Goal: Task Accomplishment & Management: Use online tool/utility

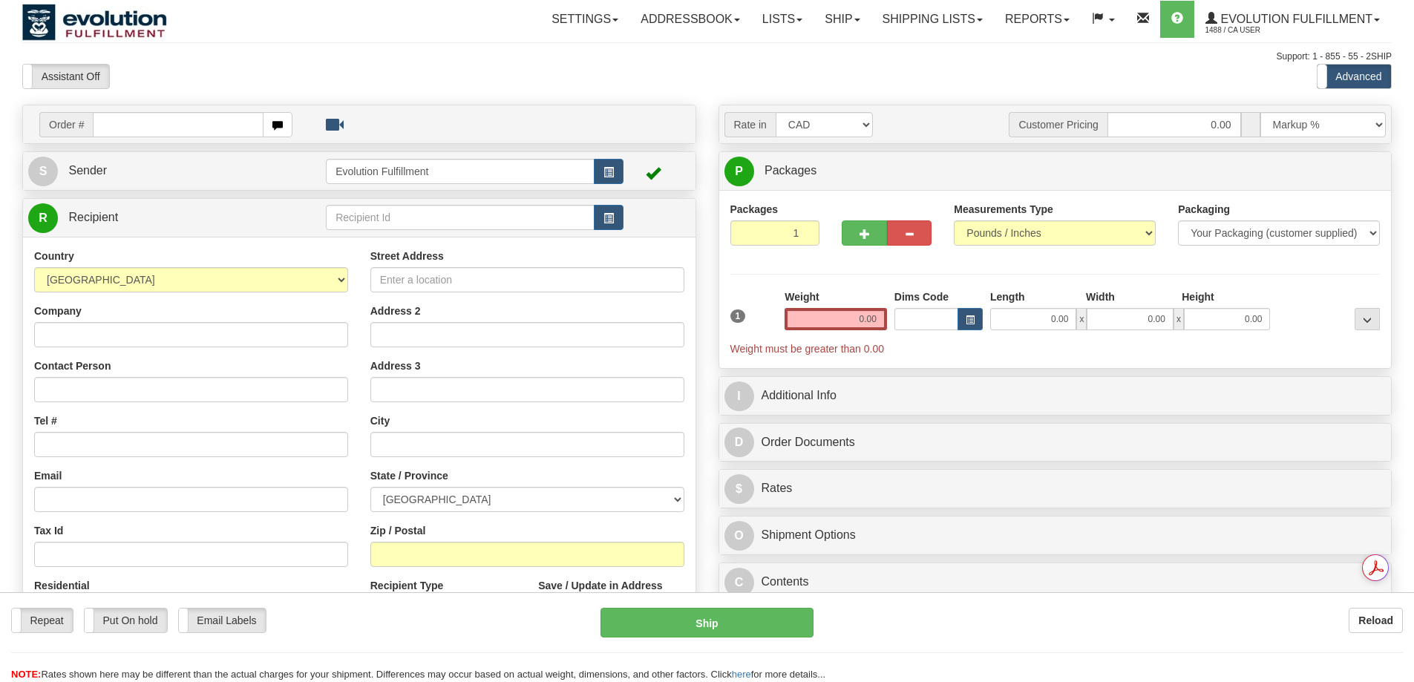
click at [844, 24] on div at bounding box center [707, 341] width 1414 height 682
click at [838, 21] on link "Ship" at bounding box center [841, 19] width 57 height 37
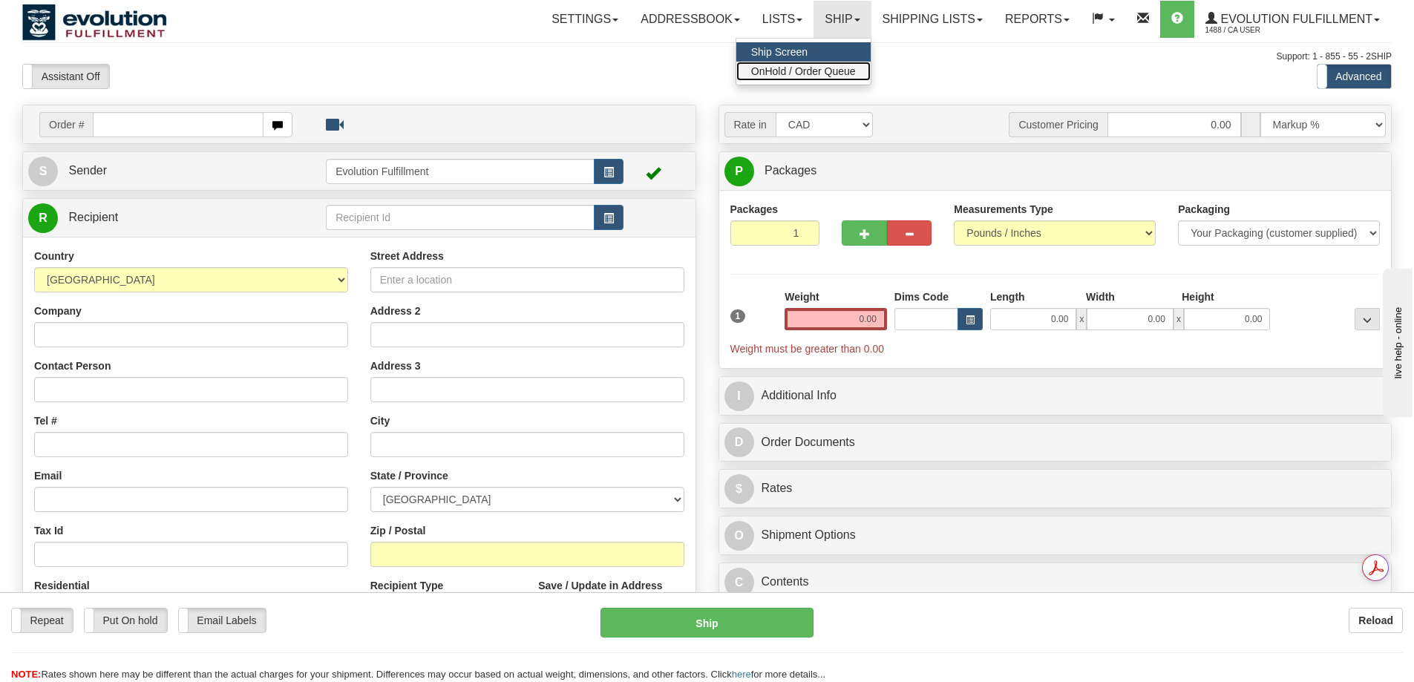
click at [813, 70] on span "OnHold / Order Queue" at bounding box center [803, 71] width 105 height 12
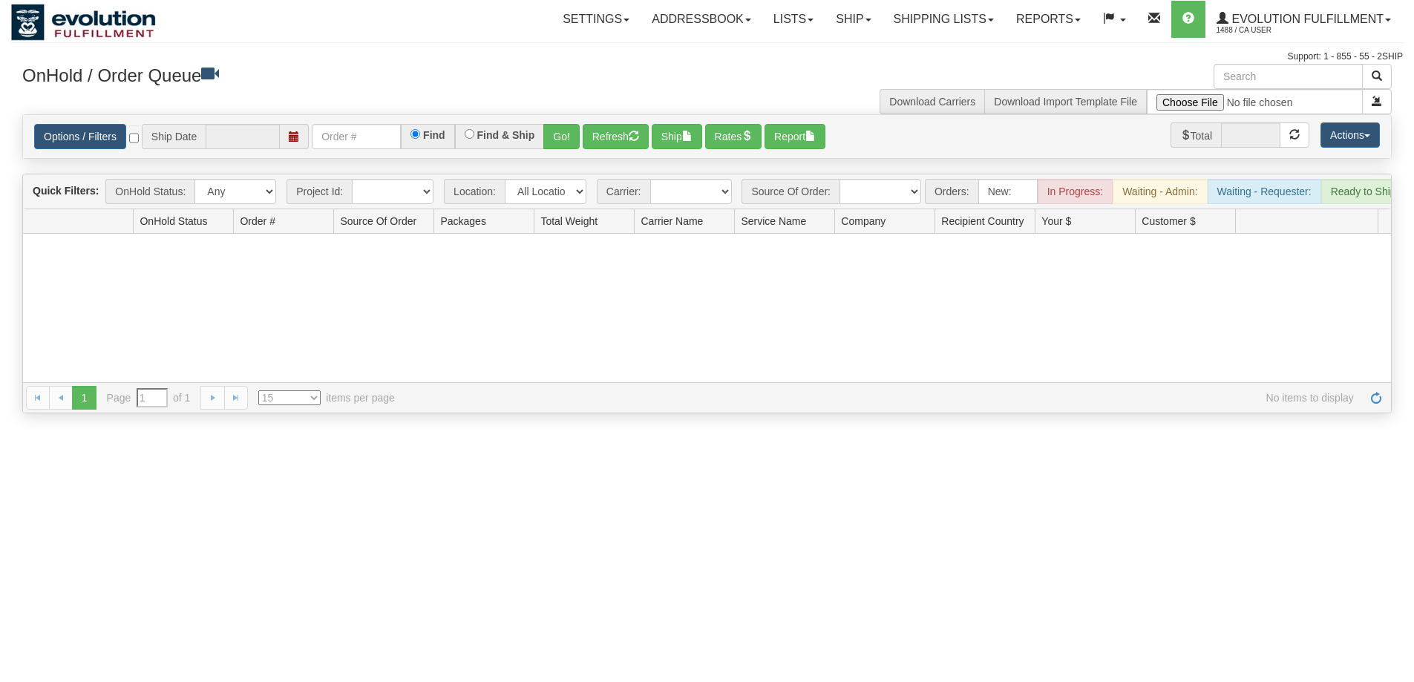
type input "[DATE]"
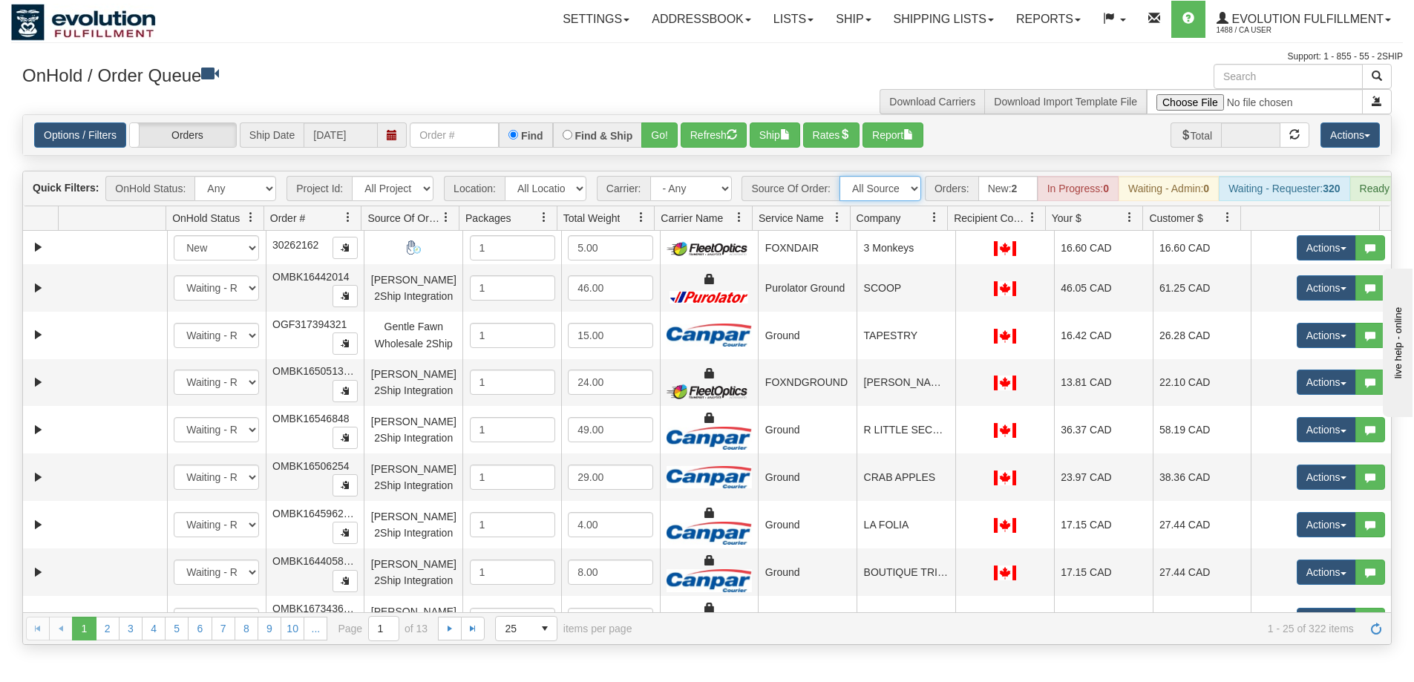
click at [899, 192] on select "All Sources AirBlaster 2Ship Integration Ambler Apparel 2Ship Integration BC [M…" at bounding box center [880, 188] width 82 height 25
select select "[PERSON_NAME] 2Ship Integration"
click at [839, 176] on select "All Sources AirBlaster 2Ship Integration Ambler Apparel 2Ship Integration BC [M…" at bounding box center [880, 188] width 82 height 25
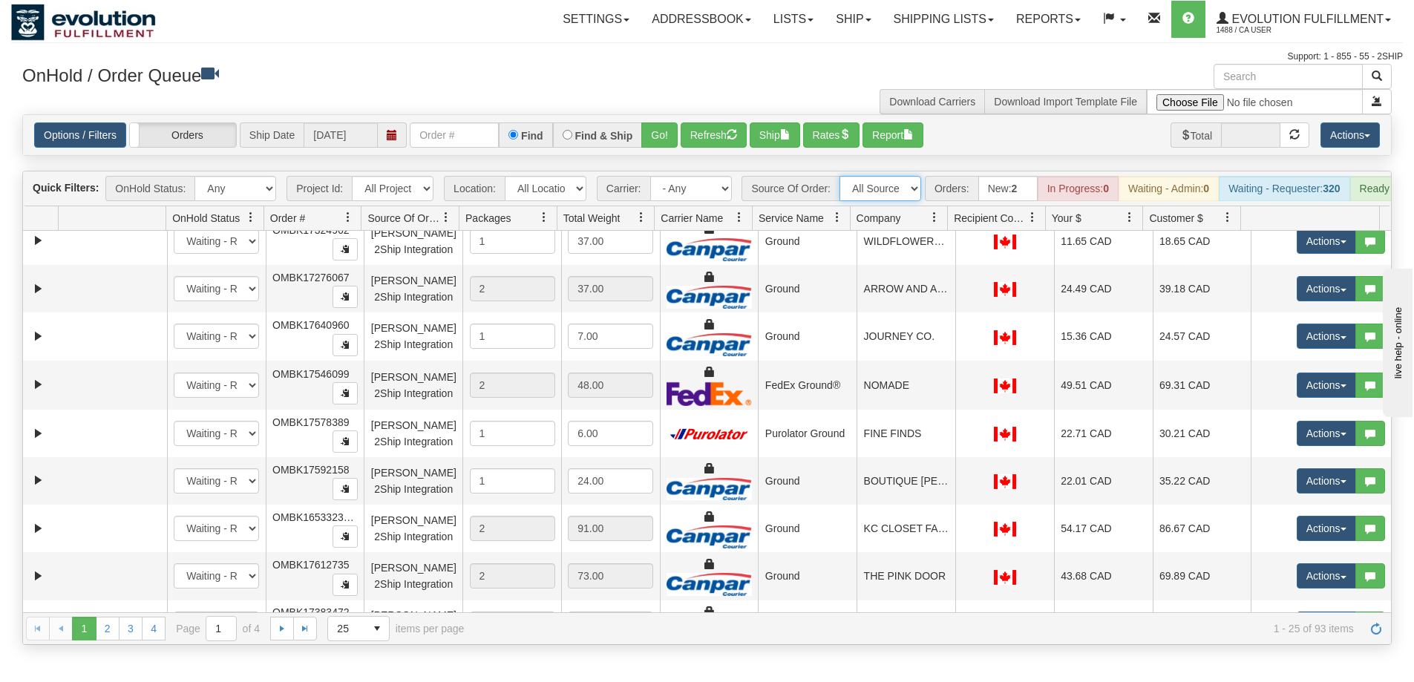
scroll to position [805, 0]
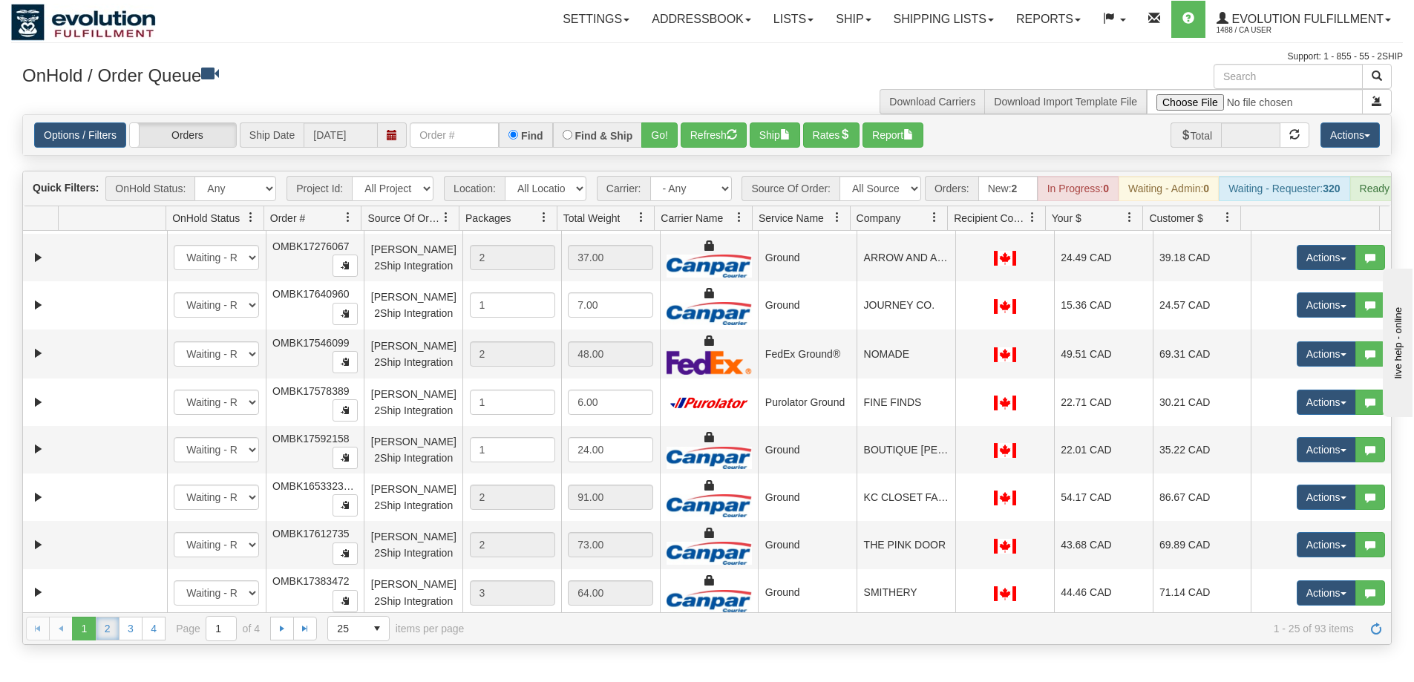
click at [111, 640] on link "2" at bounding box center [108, 629] width 24 height 24
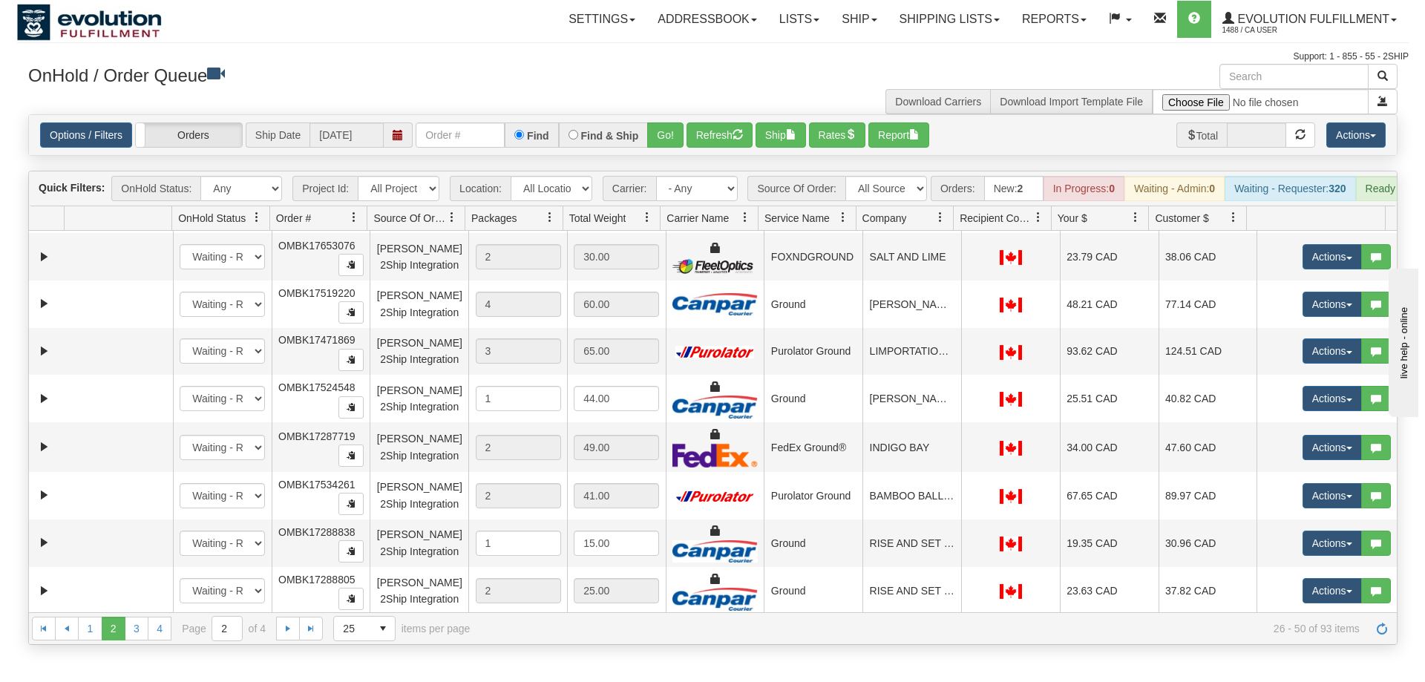
scroll to position [804, 0]
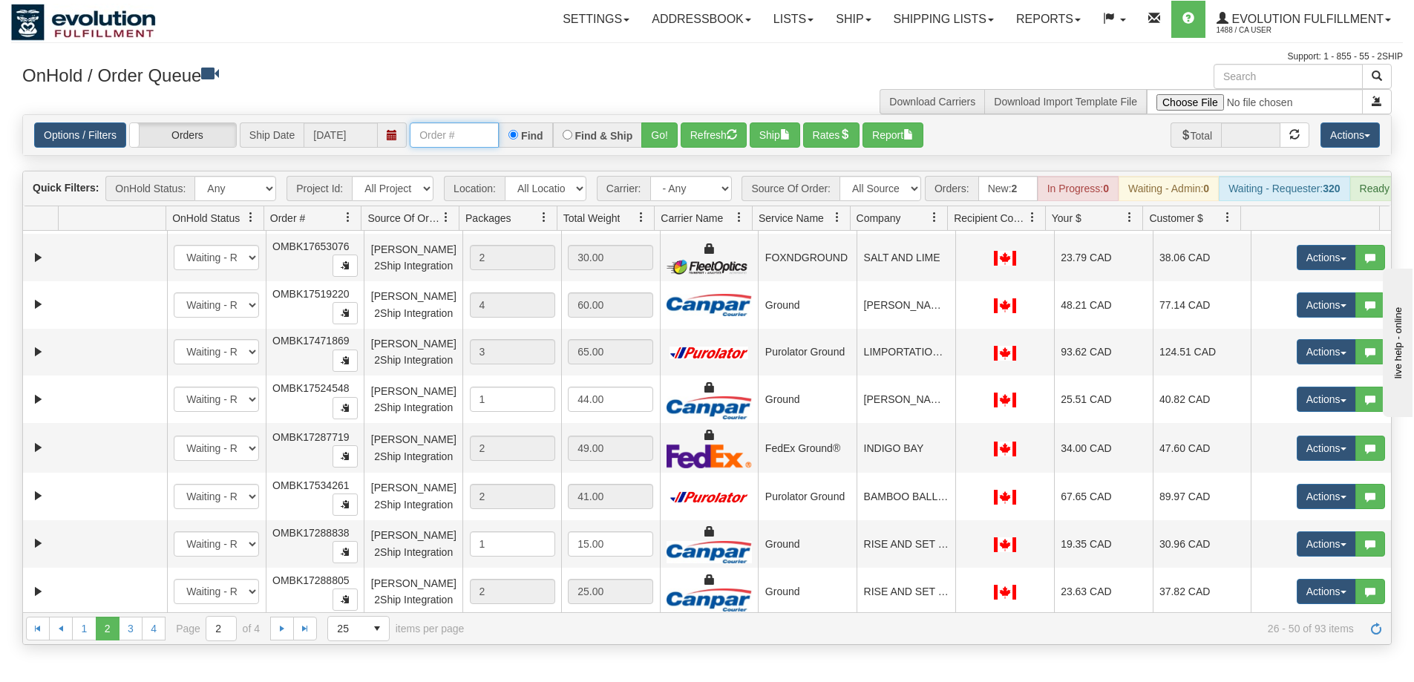
click at [456, 137] on input "text" at bounding box center [454, 134] width 89 height 25
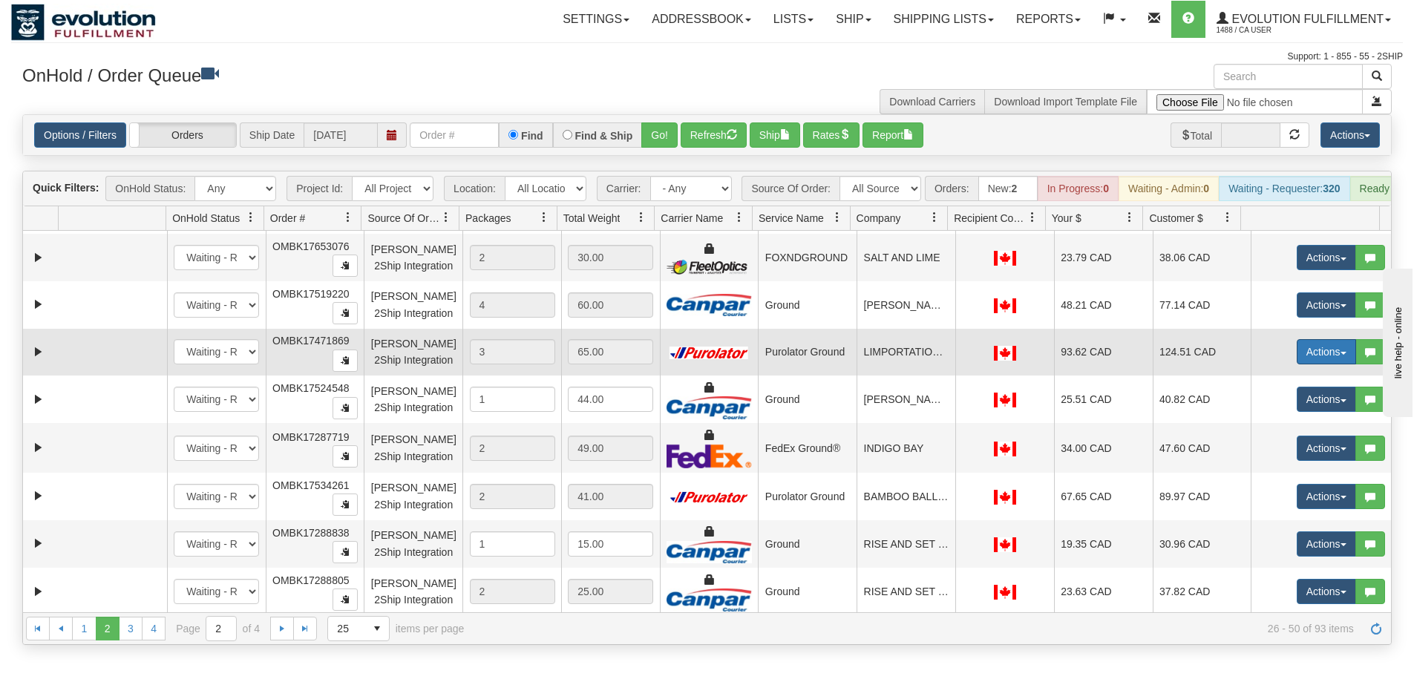
click at [1325, 359] on button "Actions" at bounding box center [1325, 351] width 59 height 25
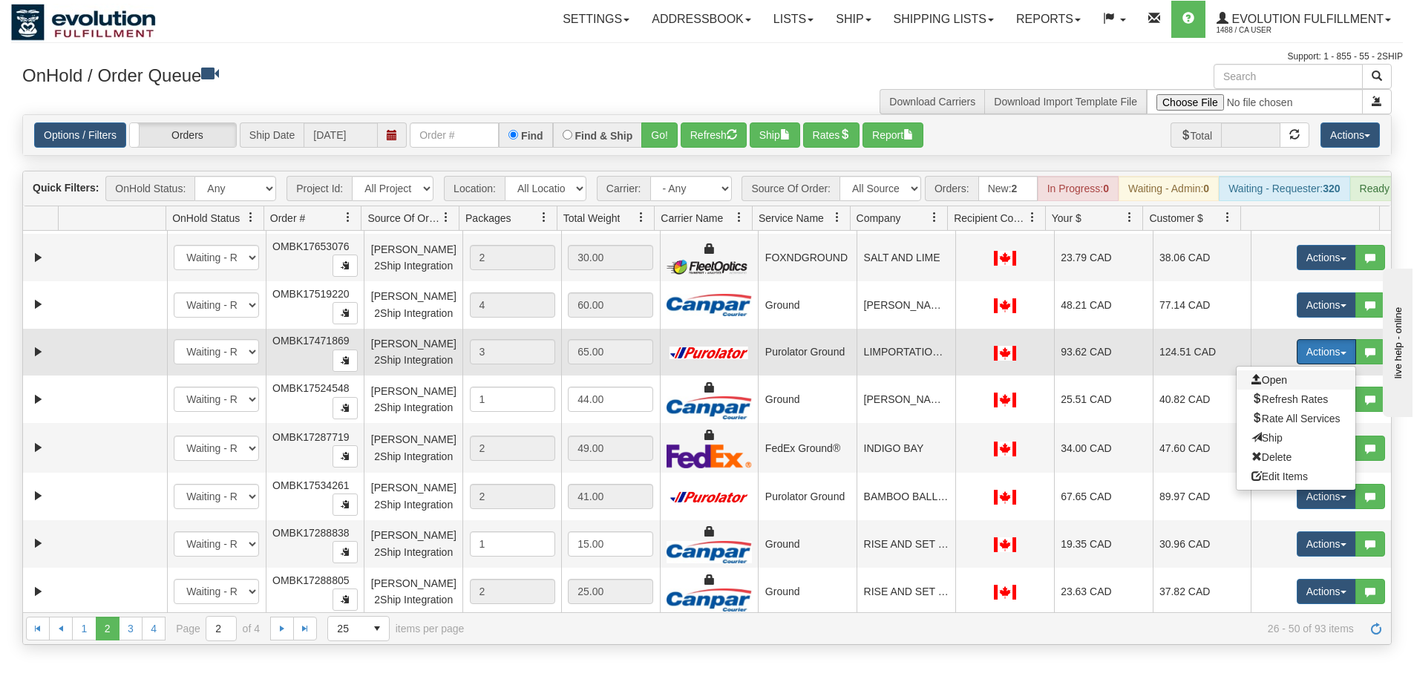
click at [1251, 386] on span "Open" at bounding box center [1269, 380] width 36 height 12
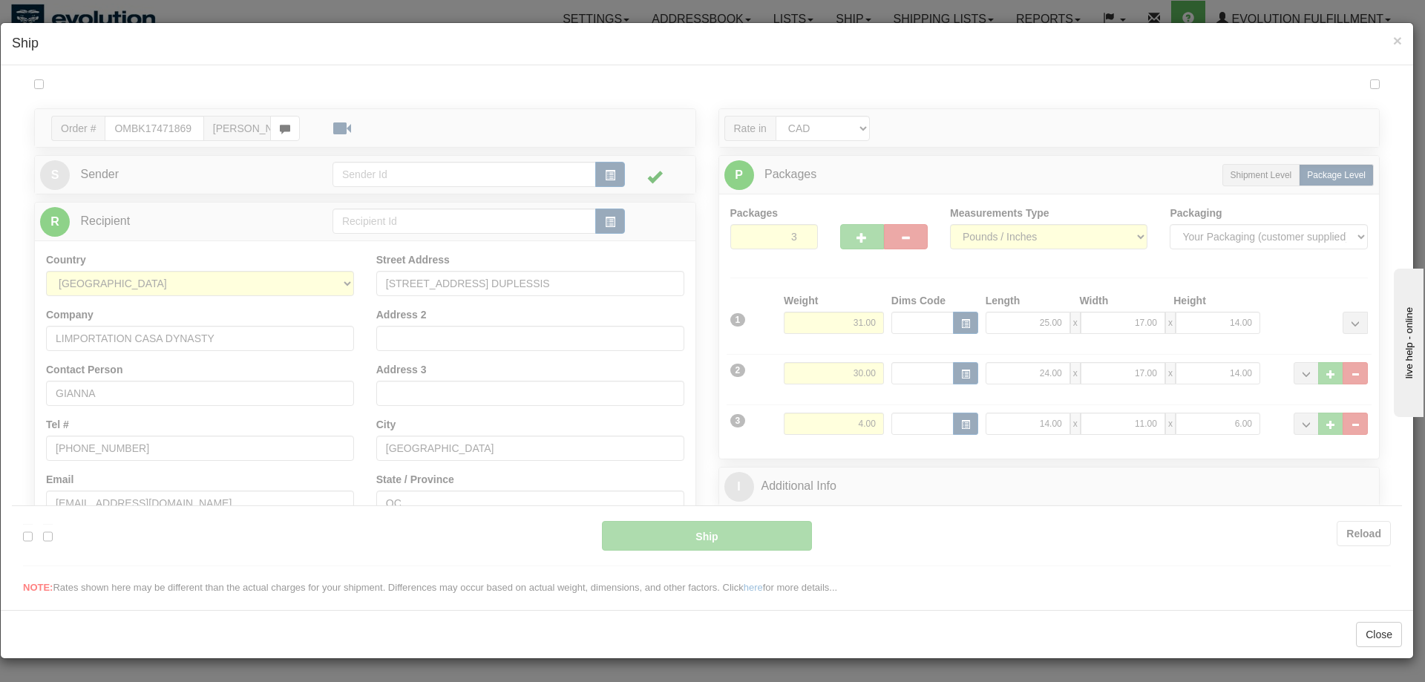
scroll to position [0, 0]
type input "260"
type input "08:35"
type input "16:00"
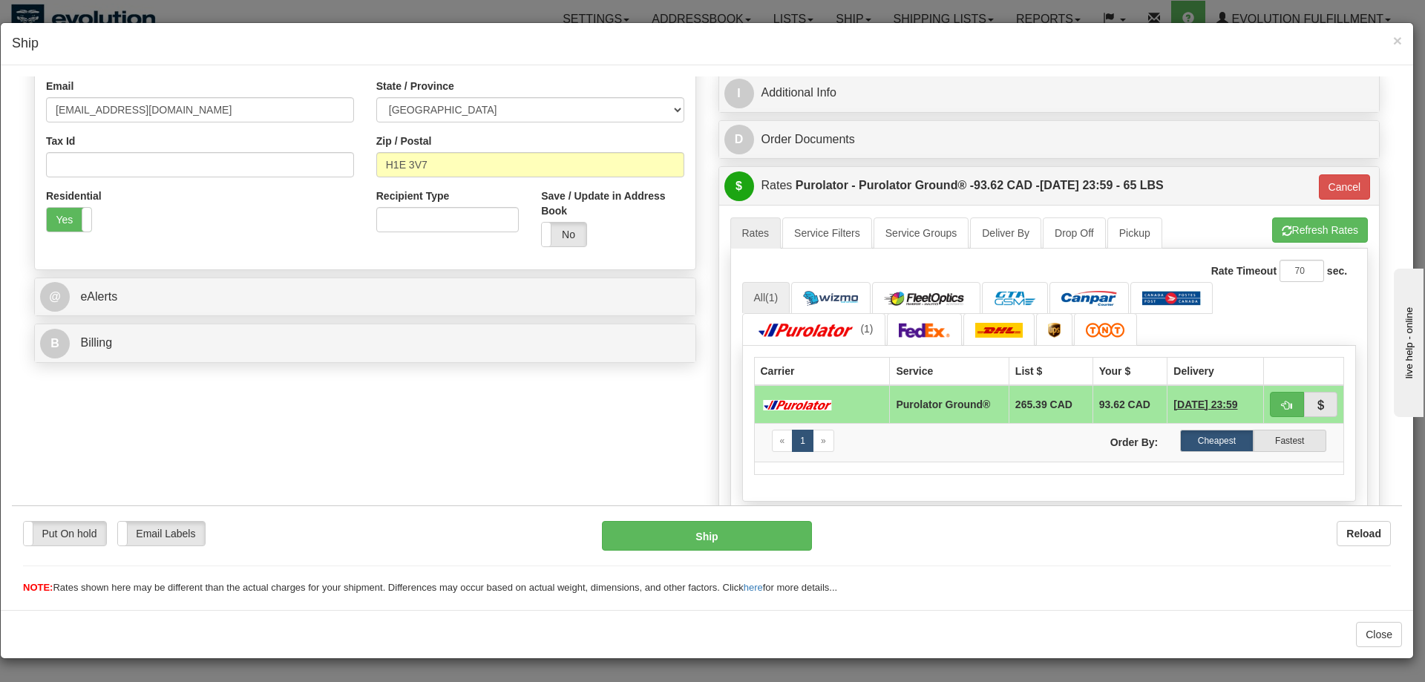
scroll to position [371, 0]
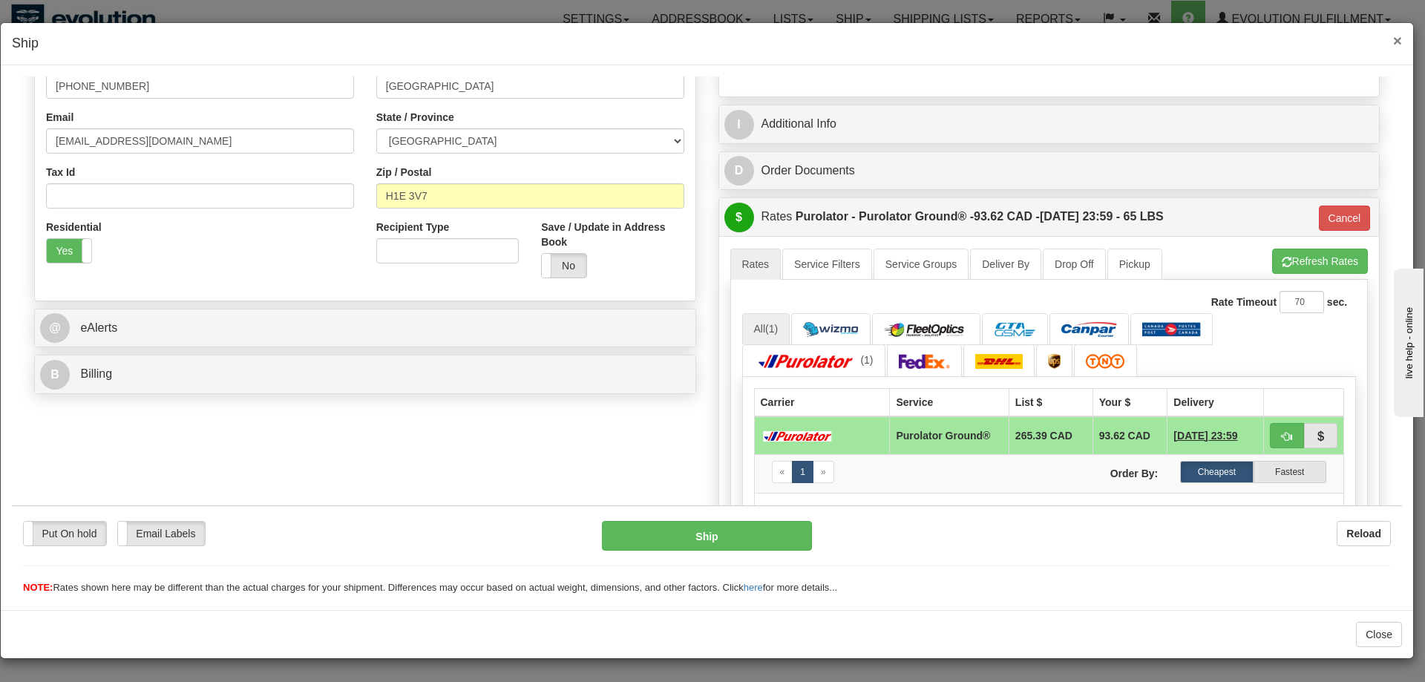
click at [1396, 33] on span "×" at bounding box center [1397, 40] width 9 height 17
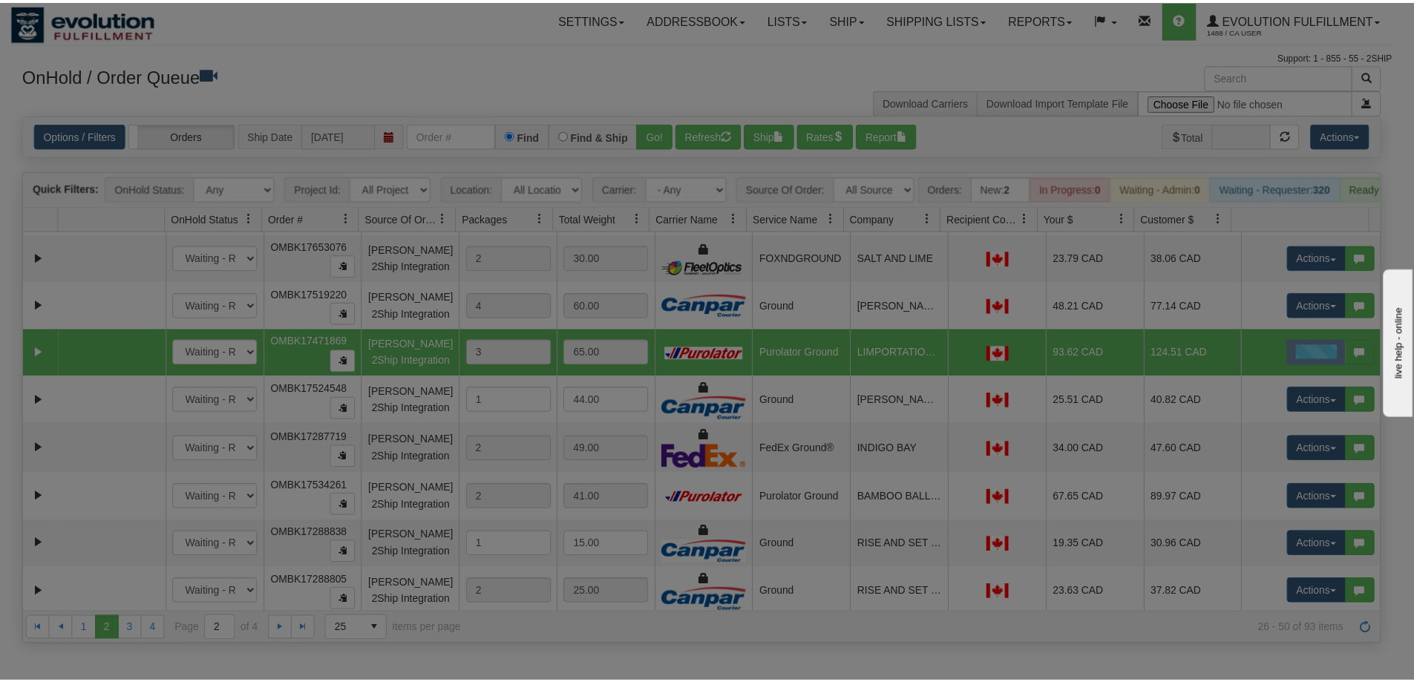
scroll to position [0, 0]
